Goal: Communication & Community: Answer question/provide support

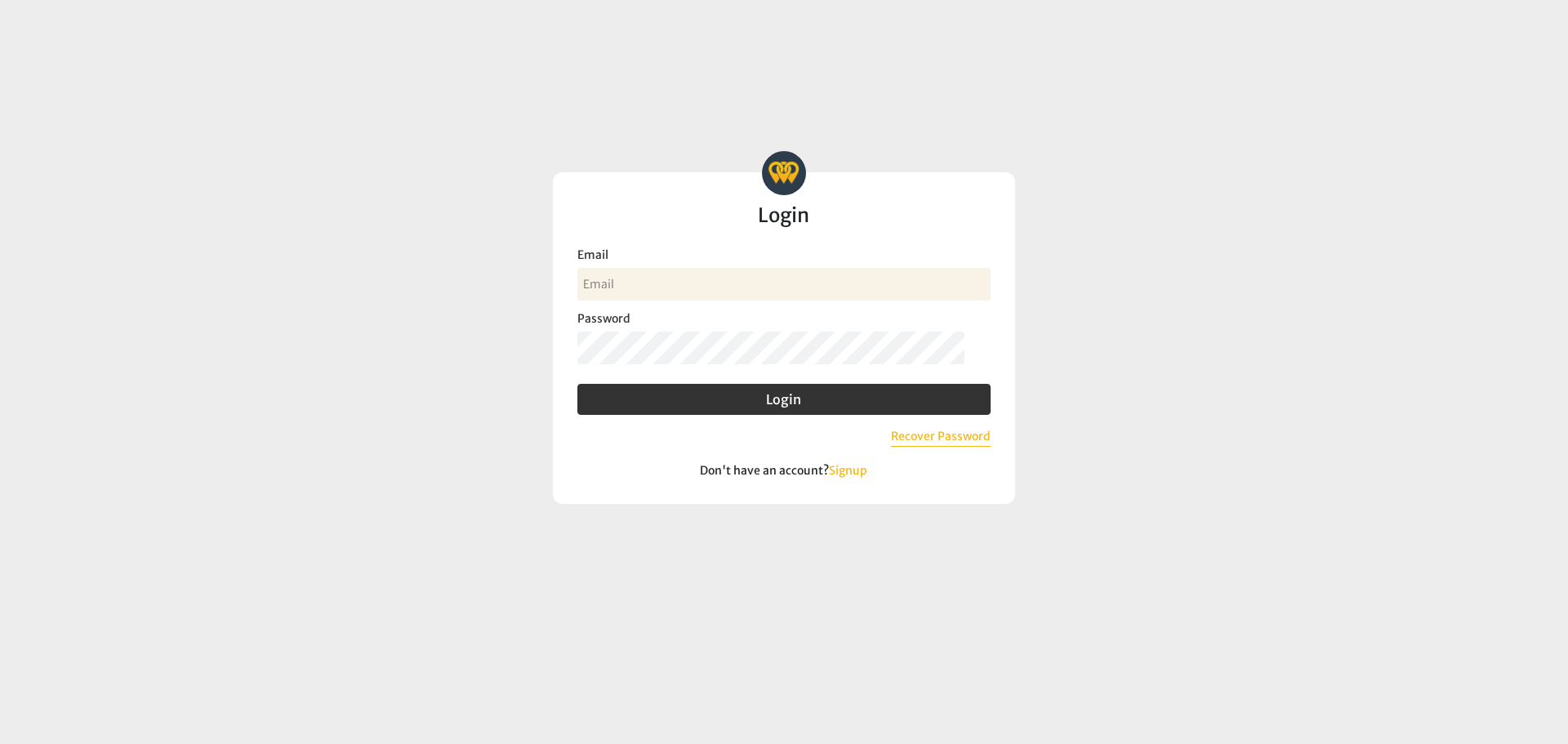
click at [706, 287] on input "Email" at bounding box center [784, 284] width 413 height 33
type input "[PERSON_NAME][EMAIL_ADDRESS][DOMAIN_NAME]"
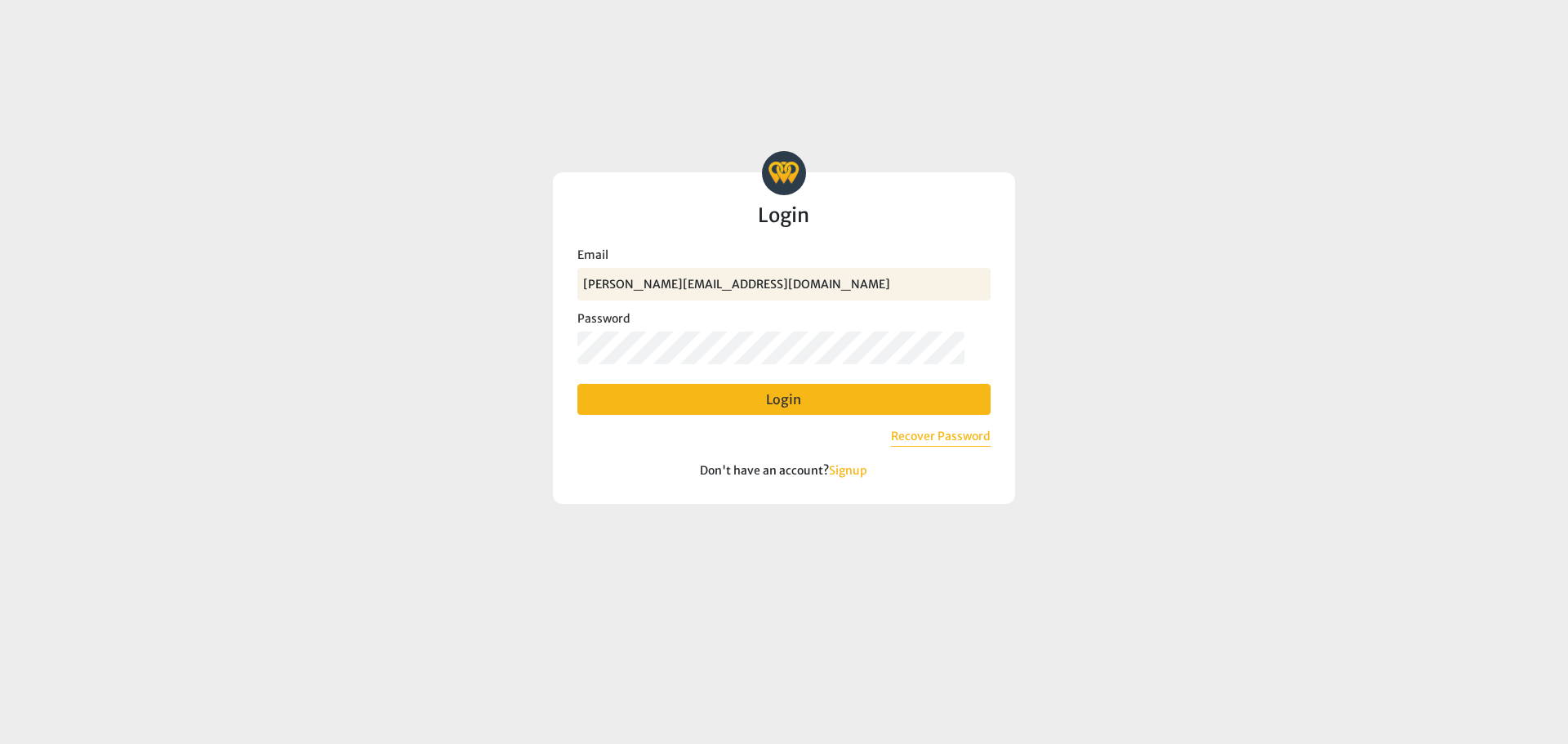
click at [659, 397] on button "Login" at bounding box center [784, 399] width 413 height 31
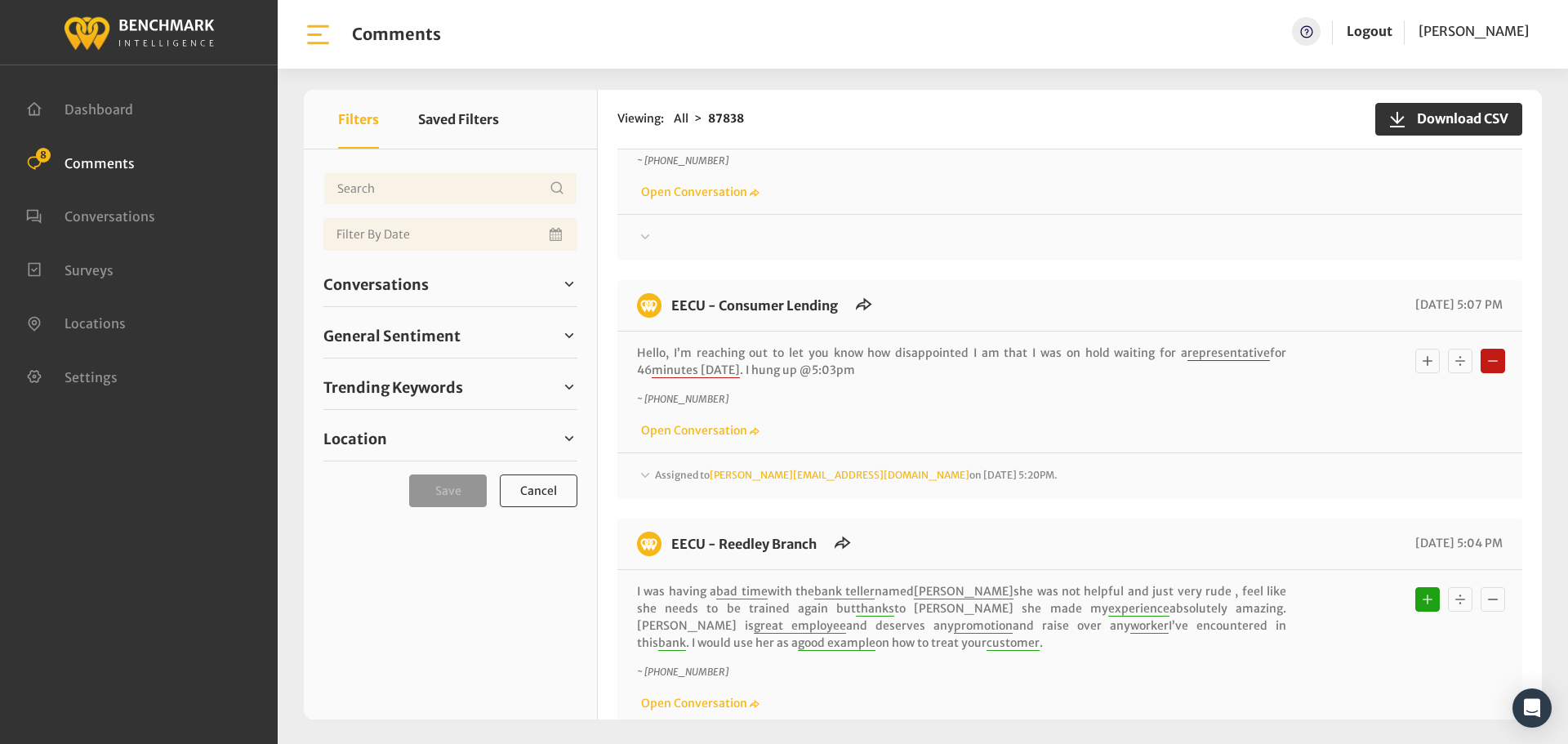
scroll to position [408, 0]
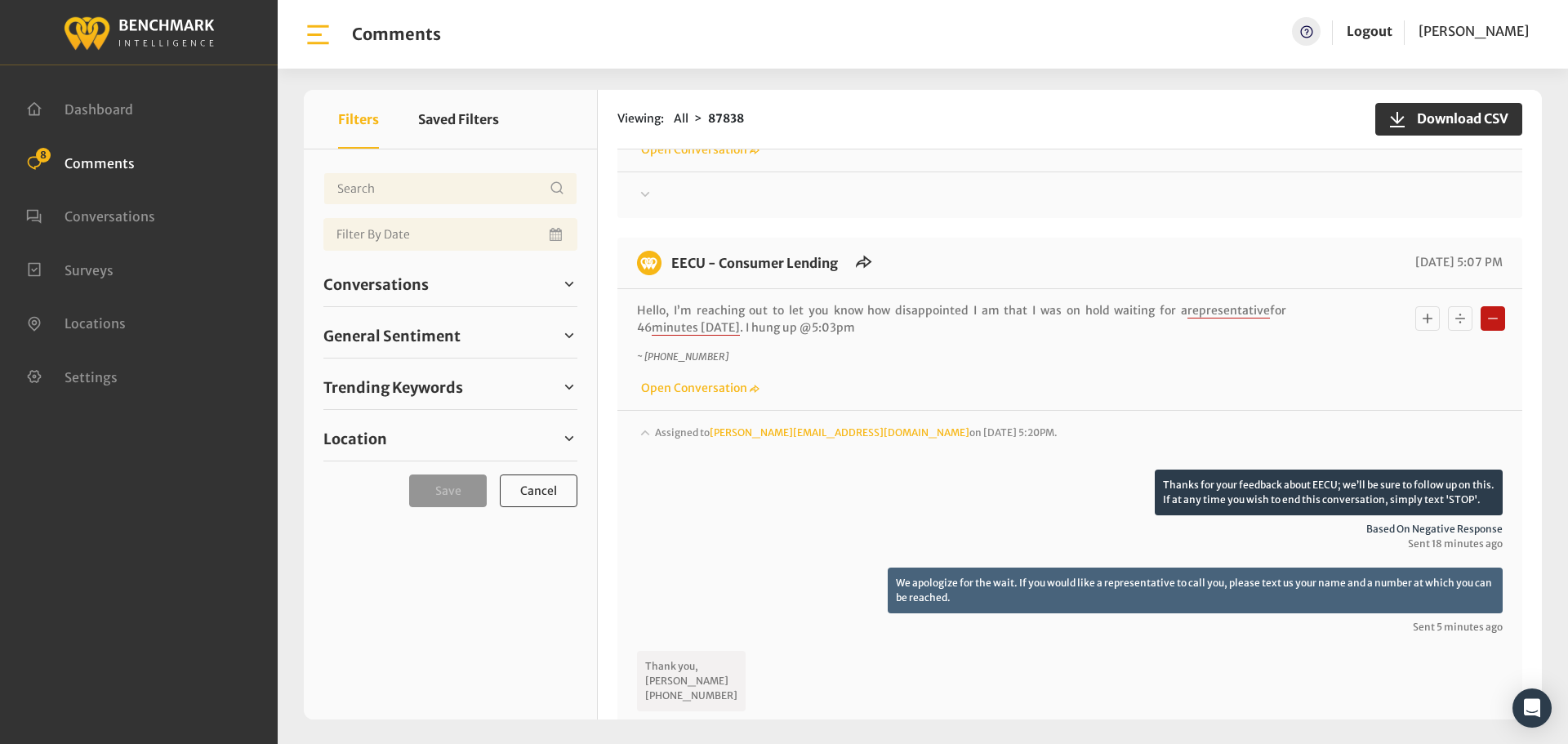
scroll to position [490, 0]
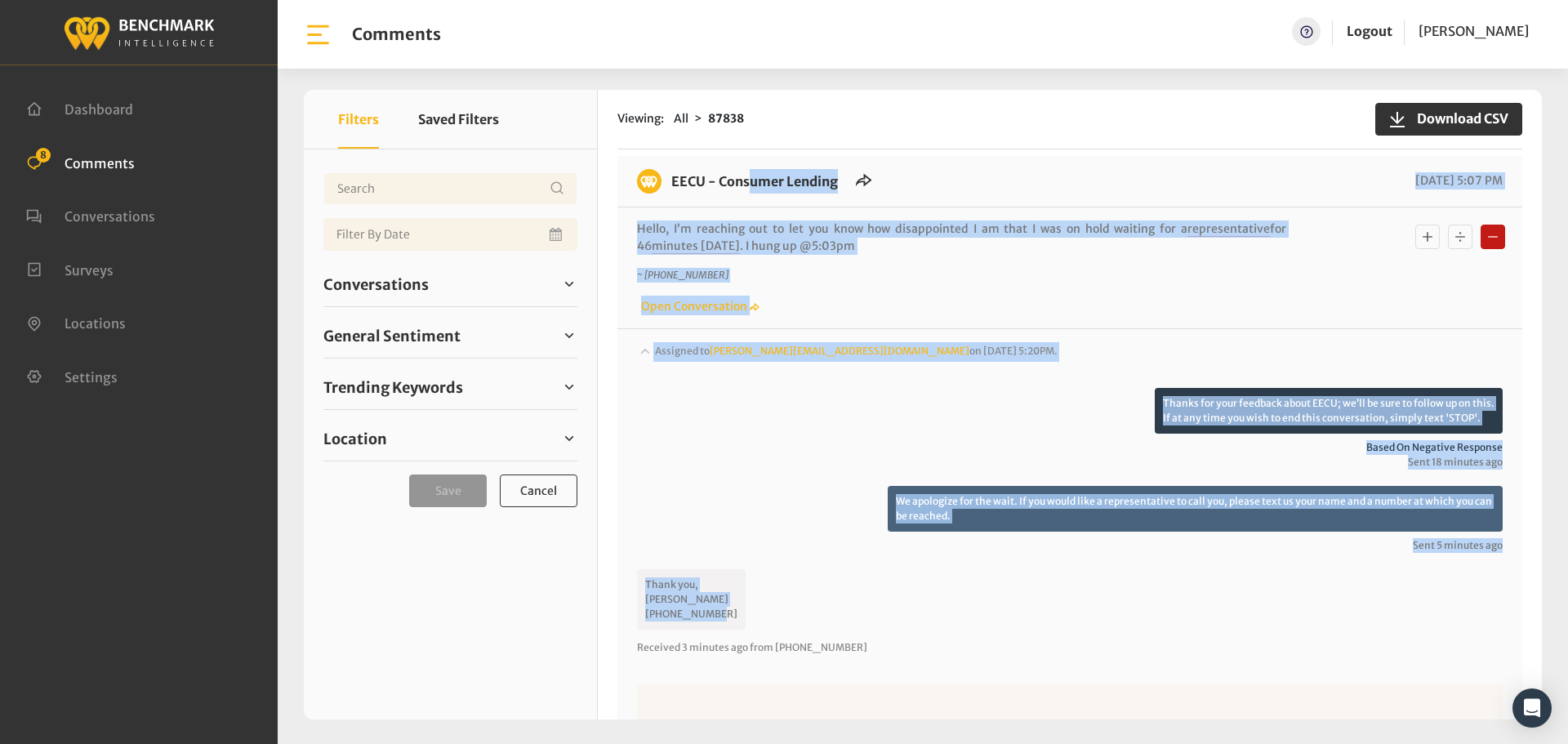
drag, startPoint x: 718, startPoint y: 613, endPoint x: 670, endPoint y: 182, distance: 433.7
click at [670, 182] on div "EECU - Consumer Lending [DATE] 5:07 PM Hello, I’m reaching out to let you know …" at bounding box center [1069, 527] width 905 height 744
copy div "EECU - Consumer Lending [DATE] 5:07 PM Hello, I’m reaching out to let you know …"
click at [814, 701] on textarea at bounding box center [1069, 735] width 865 height 102
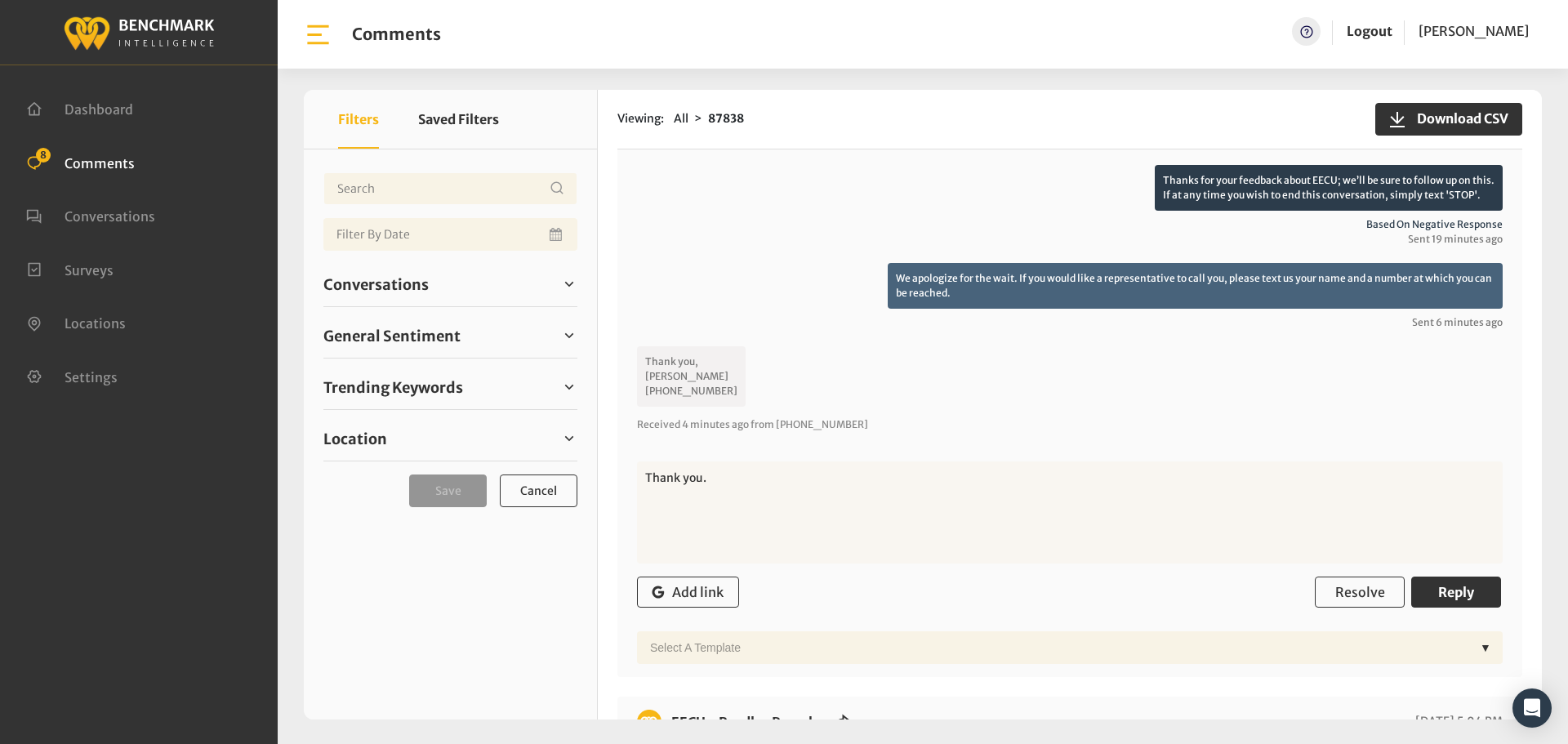
scroll to position [735, 0]
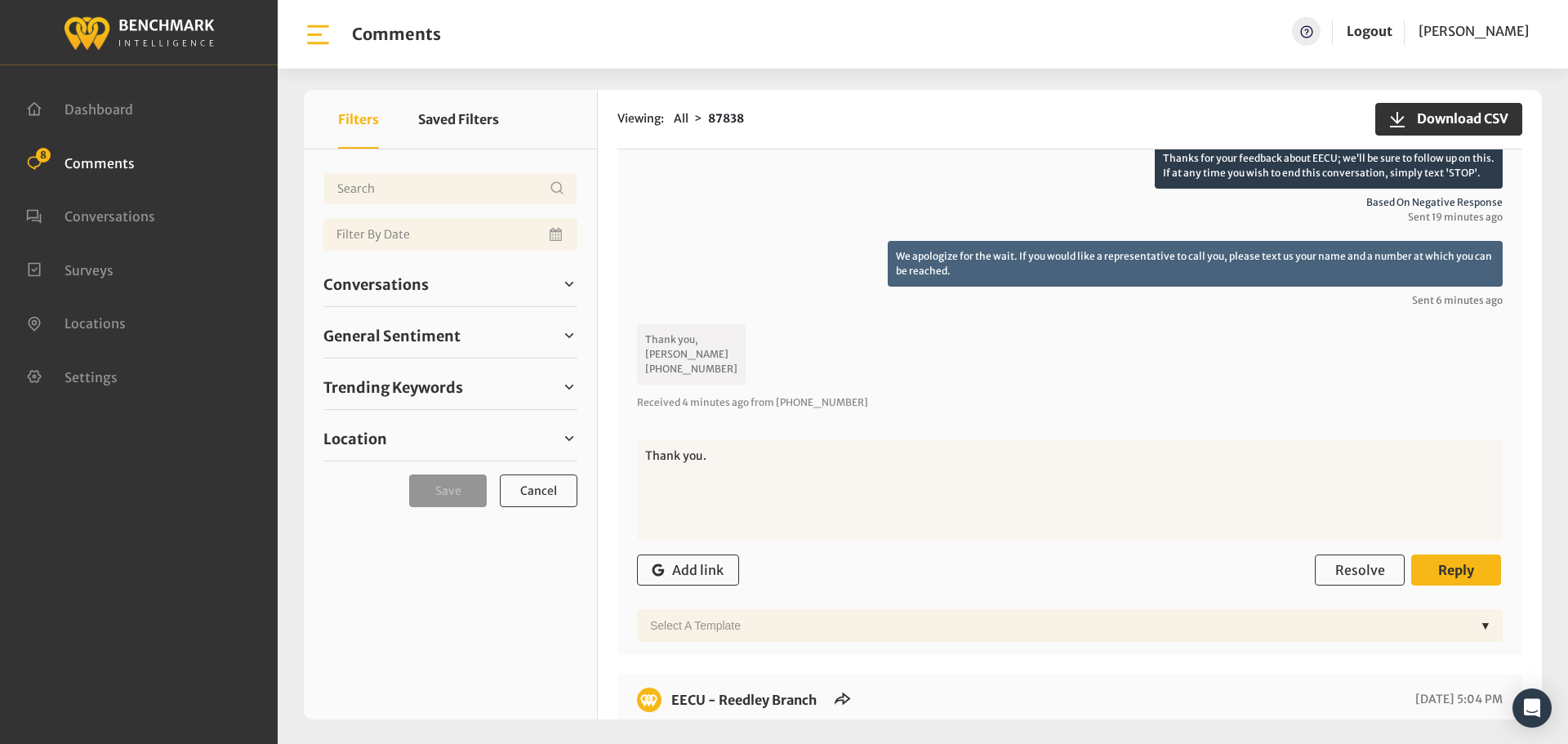
type textarea "Thank you."
click at [1454, 569] on span "Reply" at bounding box center [1456, 570] width 36 height 16
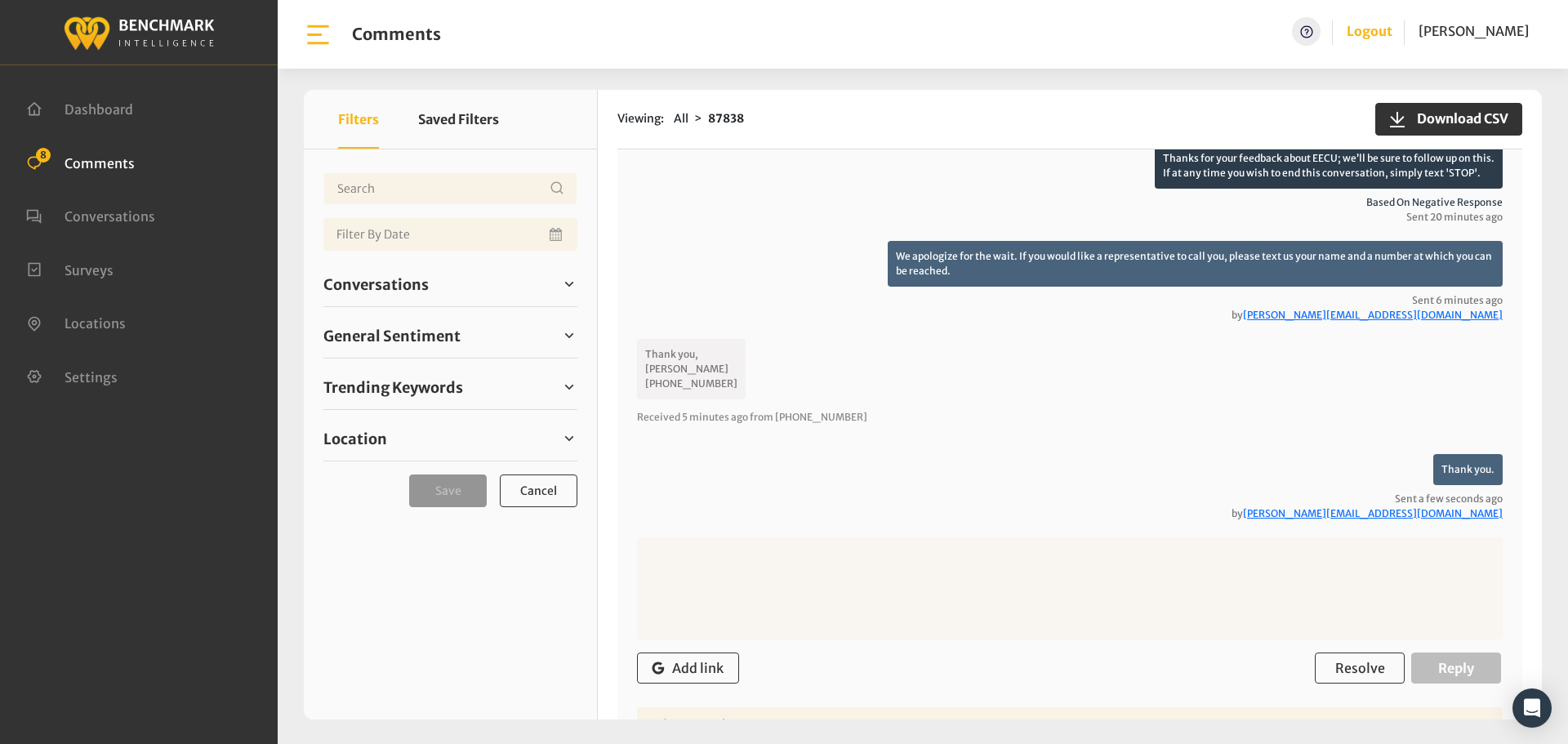
click at [1354, 30] on link "Logout" at bounding box center [1370, 30] width 46 height 16
